Goal: Register for event/course

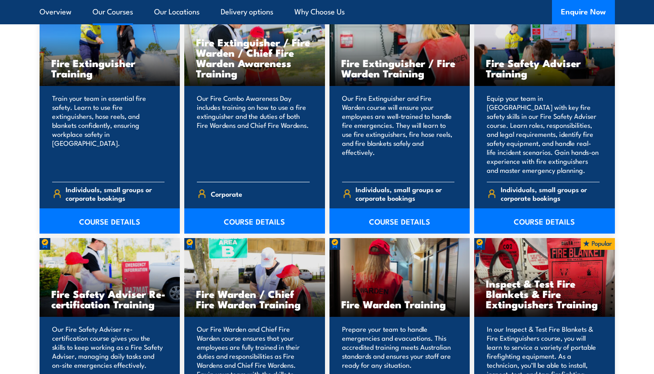
scroll to position [987, 0]
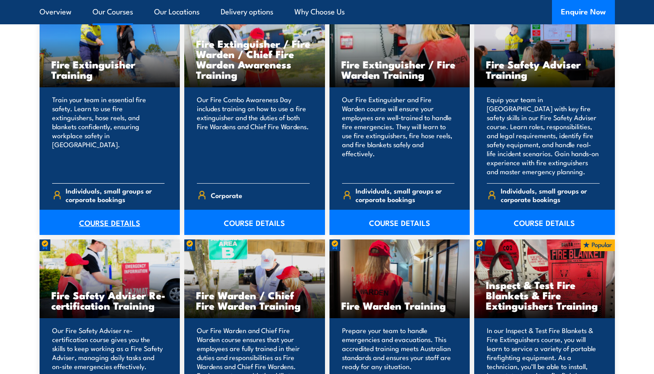
click at [130, 221] on link "COURSE DETAILS" at bounding box center [110, 222] width 141 height 25
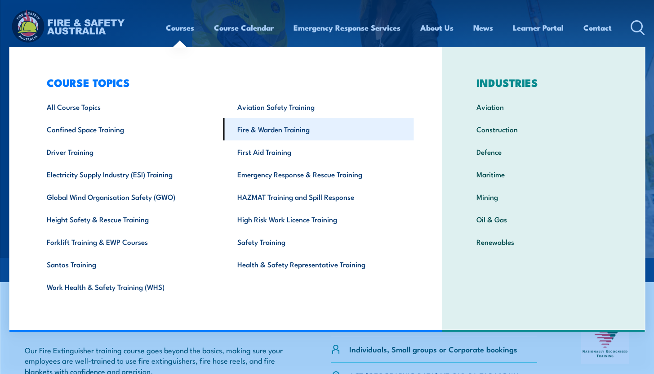
click at [290, 134] on link "Fire & Warden Training" at bounding box center [318, 129] width 191 height 22
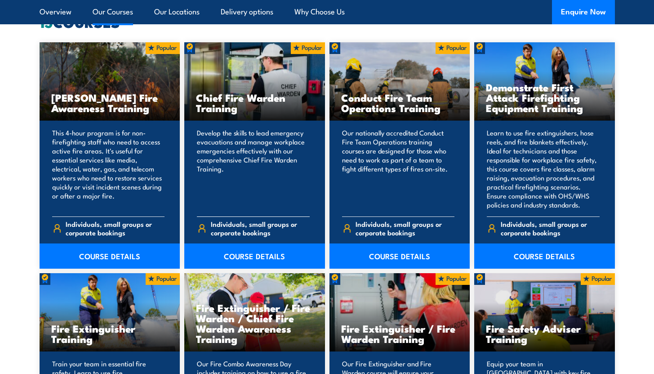
scroll to position [726, 0]
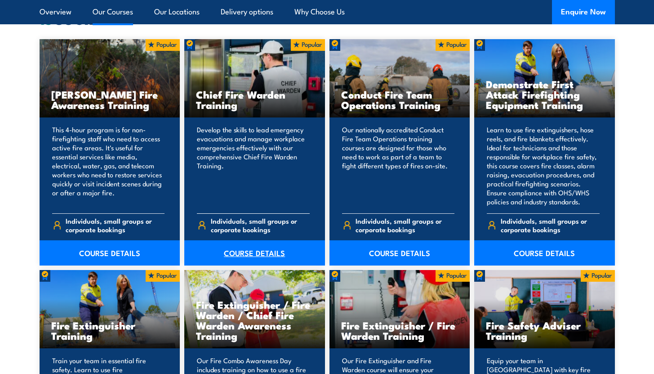
click at [243, 254] on link "COURSE DETAILS" at bounding box center [254, 252] width 141 height 25
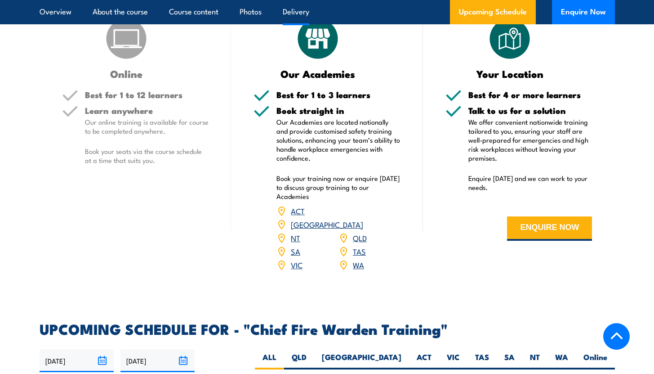
scroll to position [1299, 0]
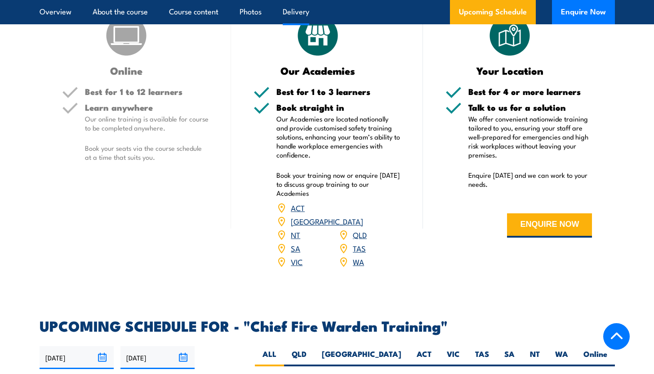
click at [363, 215] on link "[GEOGRAPHIC_DATA]" at bounding box center [327, 220] width 72 height 11
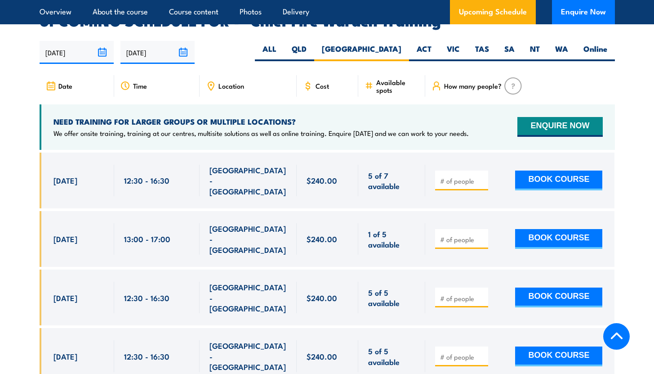
click at [457, 170] on div at bounding box center [461, 180] width 53 height 20
click at [482, 176] on input "1" at bounding box center [462, 180] width 45 height 9
click at [482, 176] on input "2" at bounding box center [462, 180] width 45 height 9
click at [451, 176] on input "2" at bounding box center [462, 180] width 45 height 9
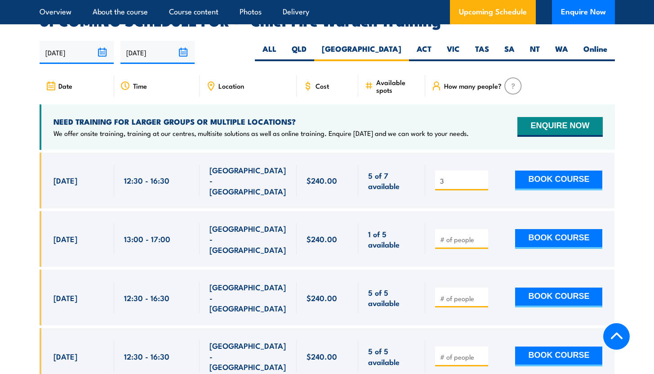
click at [482, 176] on input "3" at bounding box center [462, 180] width 45 height 9
click at [482, 176] on input "4" at bounding box center [462, 180] width 45 height 9
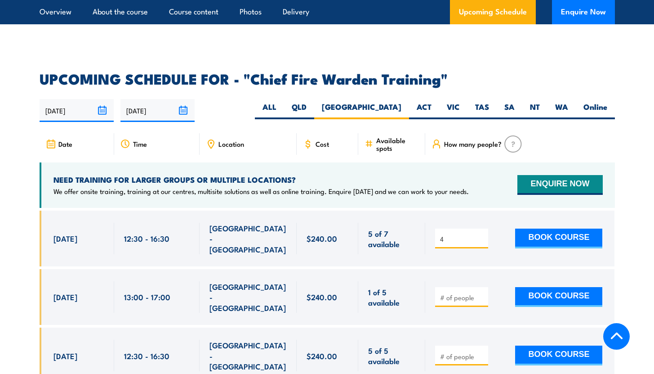
scroll to position [1546, 0]
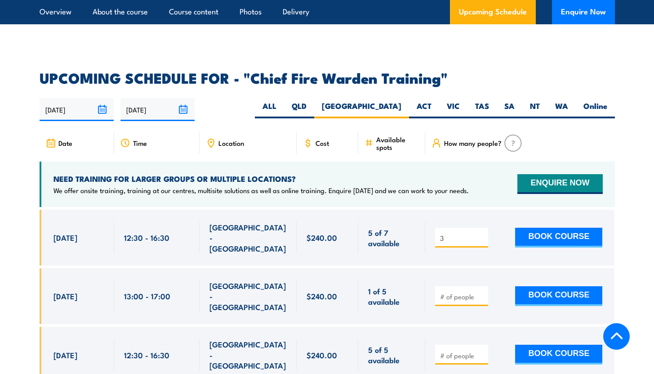
click at [482, 233] on input "3" at bounding box center [462, 237] width 45 height 9
click at [482, 233] on input "2" at bounding box center [462, 237] width 45 height 9
type input "1"
click at [482, 233] on input "1" at bounding box center [462, 237] width 45 height 9
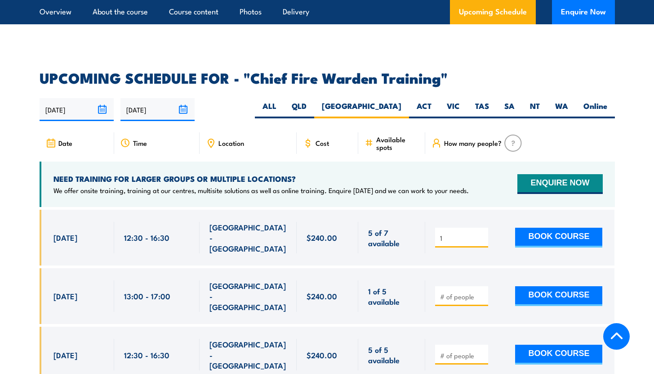
click at [105, 98] on input "[DATE]" at bounding box center [77, 109] width 74 height 23
click at [545, 72] on article "UPCOMING SCHEDULE FOR - "Chief Fire Warden Training" 02/09/2025 01/03/2026 1" at bounding box center [328, 380] width 576 height 618
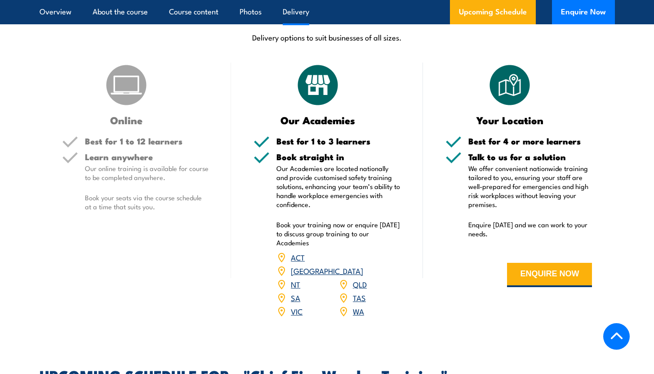
click at [359, 265] on link "[GEOGRAPHIC_DATA]" at bounding box center [327, 270] width 72 height 11
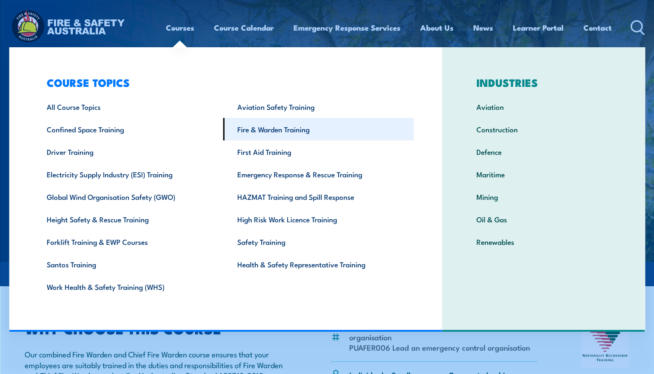
click at [272, 131] on link "Fire & Warden Training" at bounding box center [318, 129] width 191 height 22
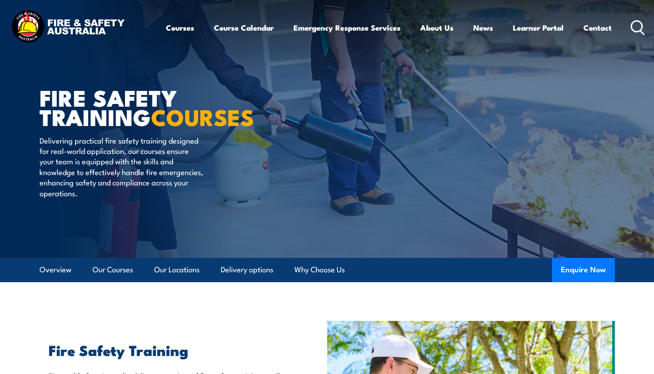
scroll to position [16, 0]
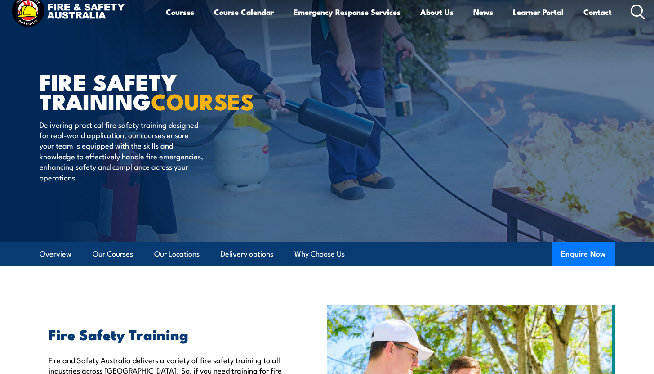
click at [134, 261] on ul "Overview Our Courses Our Locations Delivery options Why Choose Us" at bounding box center [192, 254] width 305 height 24
click at [116, 259] on link "Our Courses" at bounding box center [113, 254] width 40 height 24
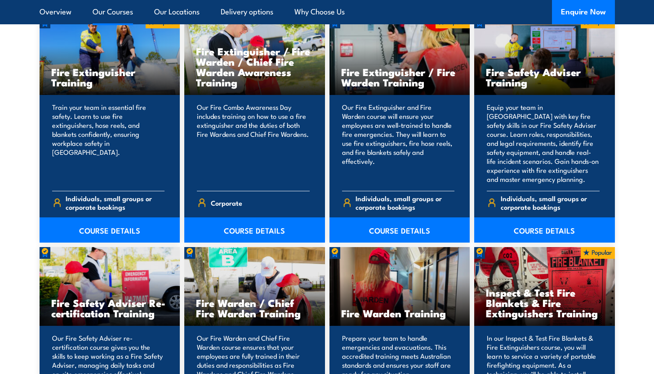
scroll to position [996, 0]
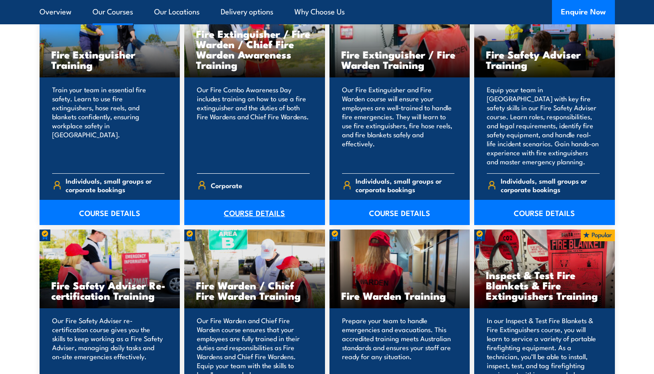
click at [268, 220] on link "COURSE DETAILS" at bounding box center [254, 212] width 141 height 25
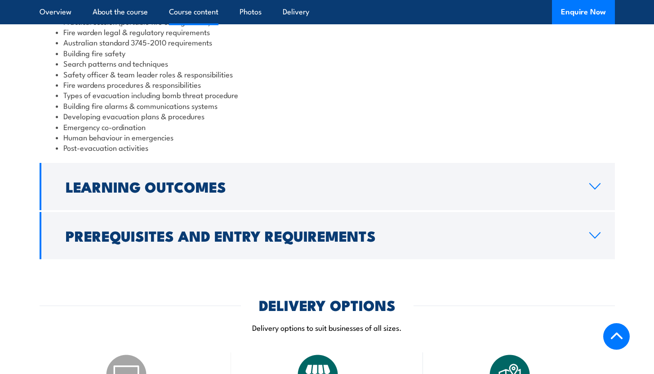
scroll to position [924, 0]
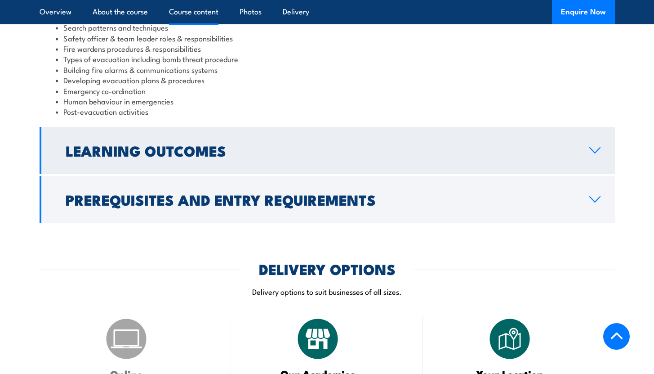
click at [327, 133] on link "Learning Outcomes" at bounding box center [328, 150] width 576 height 47
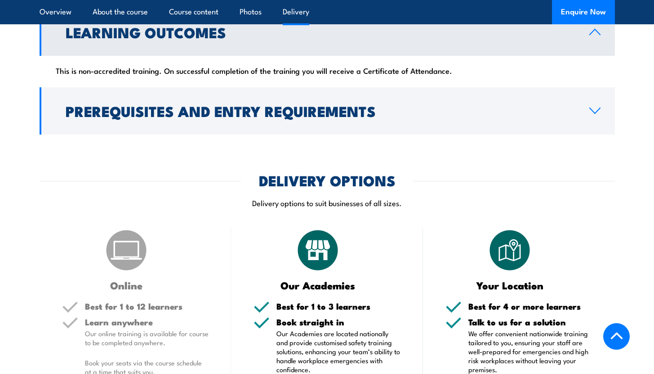
scroll to position [933, 0]
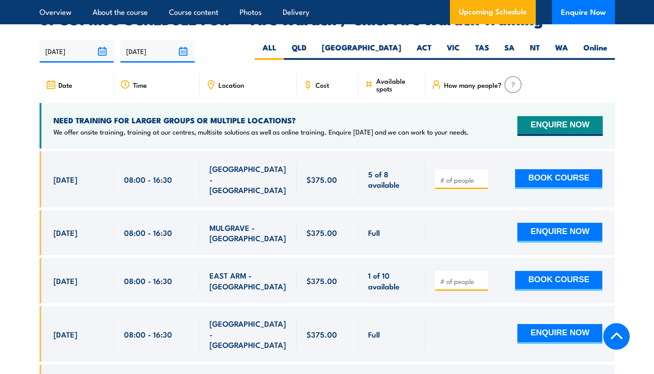
scroll to position [1775, 0]
